Goal: Task Accomplishment & Management: Manage account settings

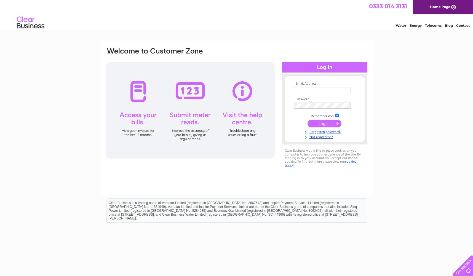
type input "[PERSON_NAME][EMAIL_ADDRESS][DOMAIN_NAME]"
click at [322, 122] on input "submit" at bounding box center [325, 124] width 34 height 8
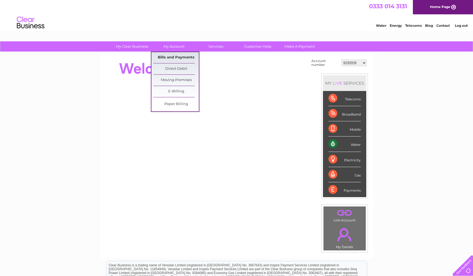
click at [180, 61] on link "Bills and Payments" at bounding box center [176, 57] width 46 height 11
click at [183, 59] on link "Bills and Payments" at bounding box center [176, 57] width 46 height 11
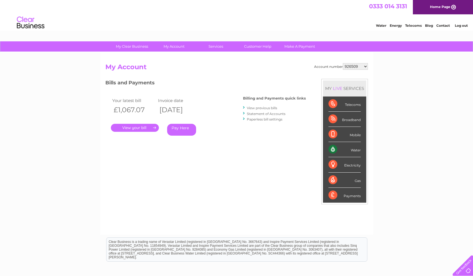
click at [263, 109] on link "View previous bills" at bounding box center [262, 108] width 30 height 4
